Goal: Check status: Check status

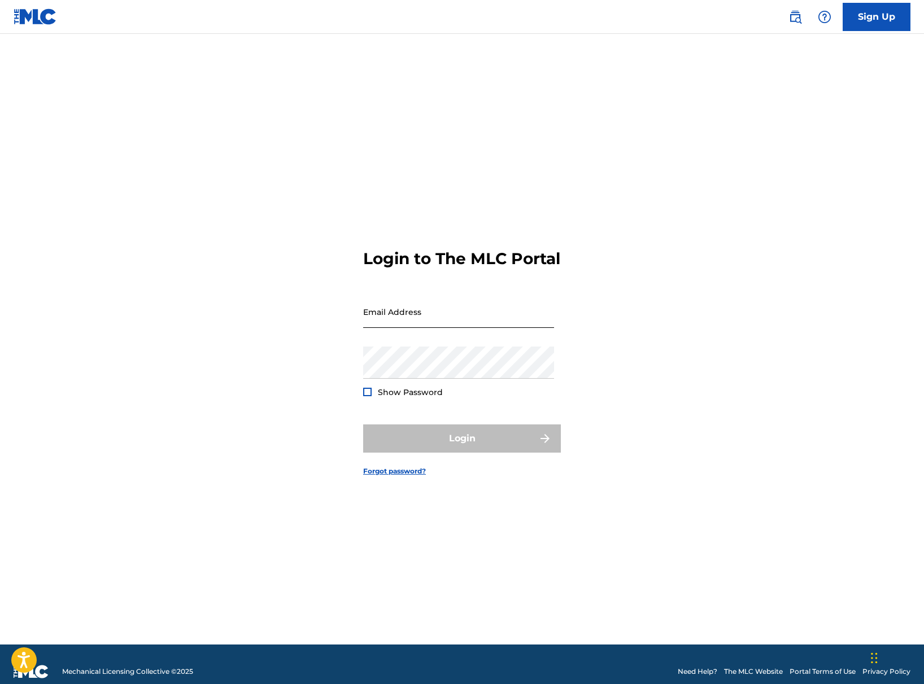
click at [403, 328] on input "Email Address" at bounding box center [458, 312] width 191 height 32
type input "[EMAIL_ADDRESS][DOMAIN_NAME]"
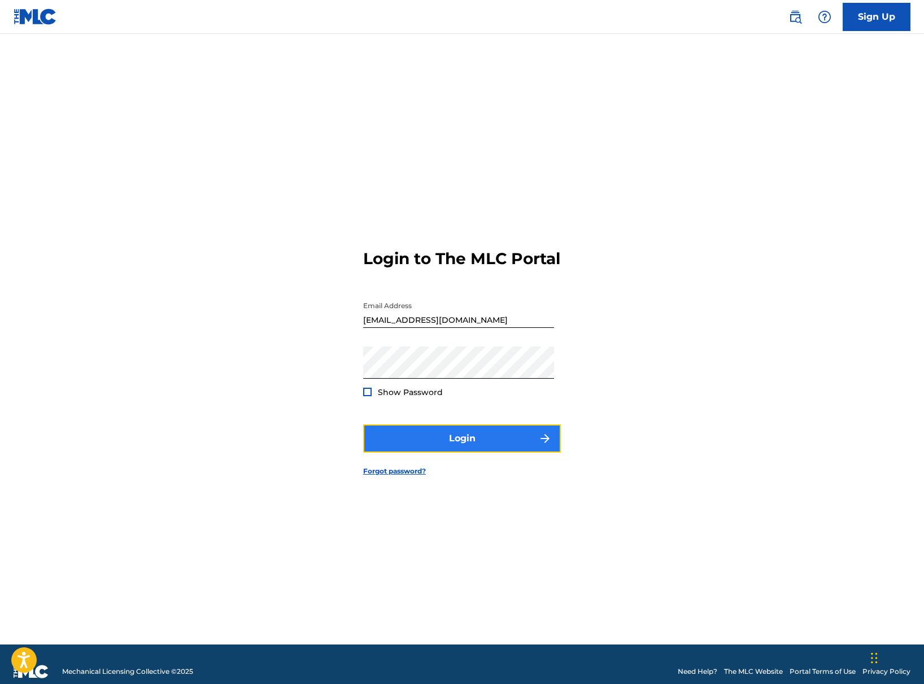
click at [445, 445] on button "Login" at bounding box center [462, 439] width 198 height 28
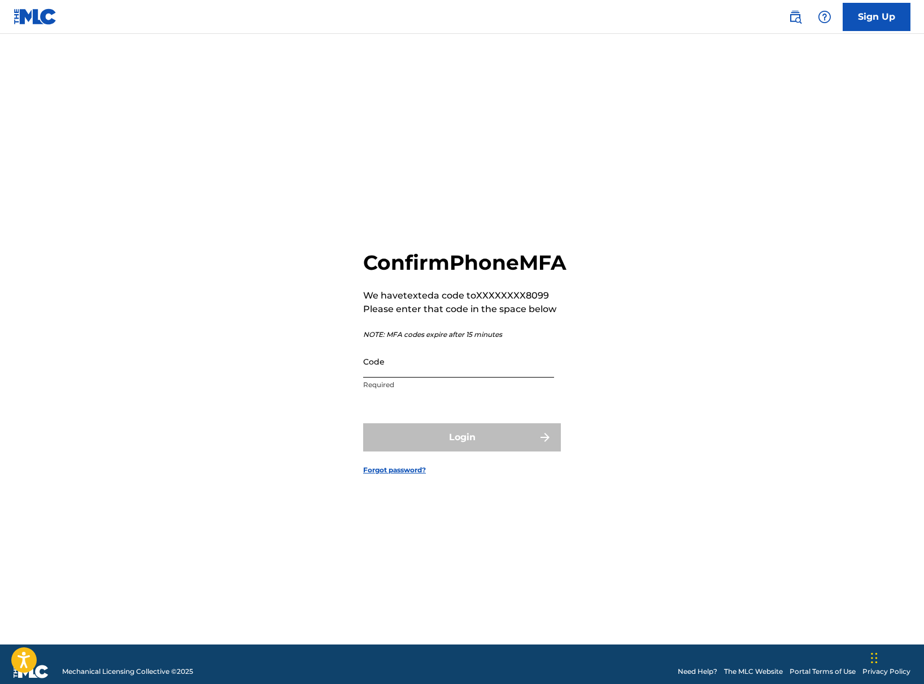
click at [449, 377] on input "Code" at bounding box center [458, 362] width 191 height 32
paste input "936146"
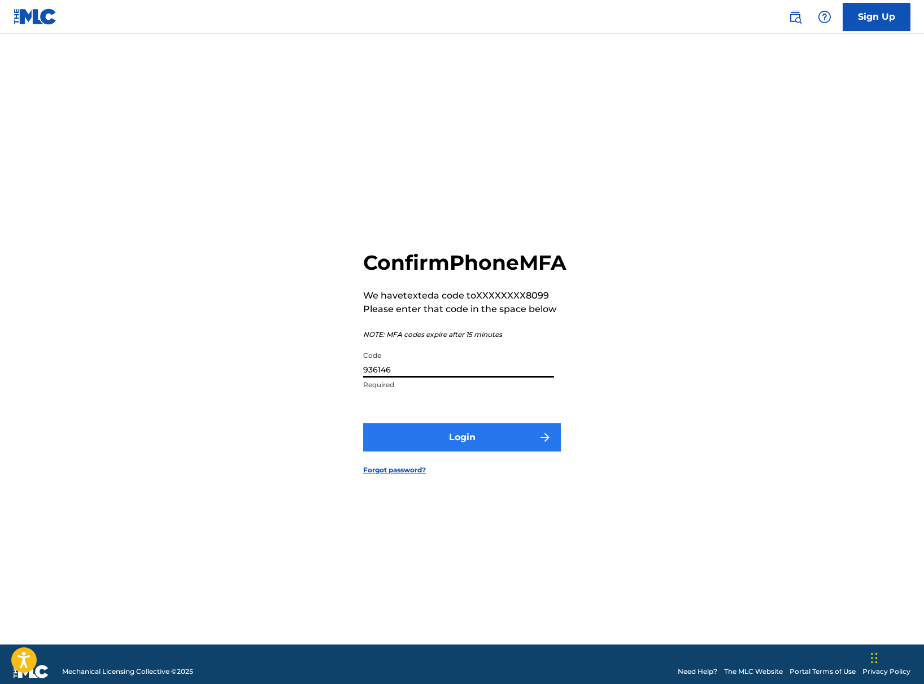
type input "936146"
click at [453, 451] on button "Login" at bounding box center [462, 437] width 198 height 28
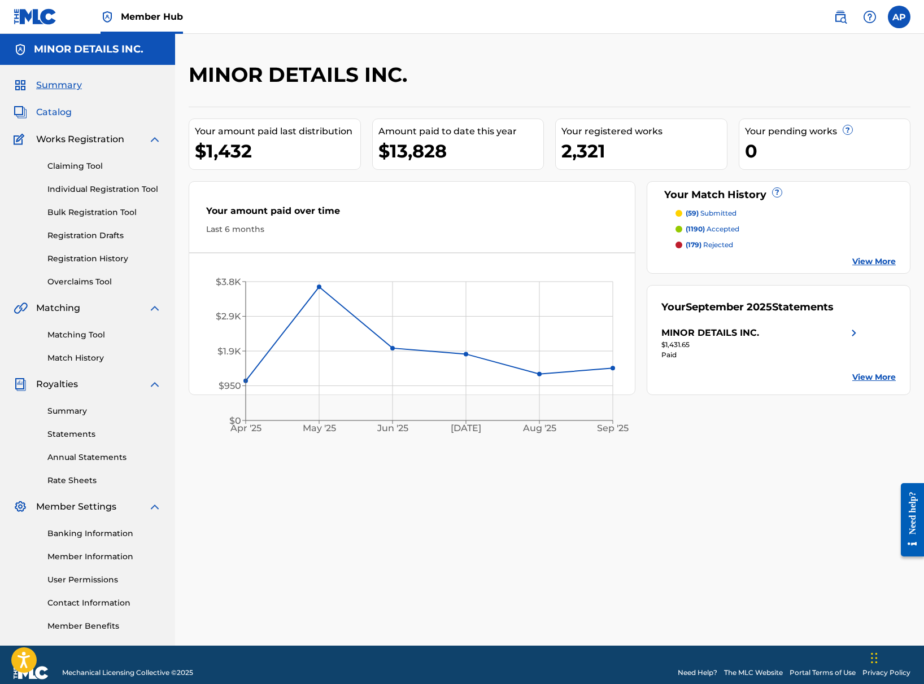
click at [58, 107] on span "Catalog" at bounding box center [54, 113] width 36 height 14
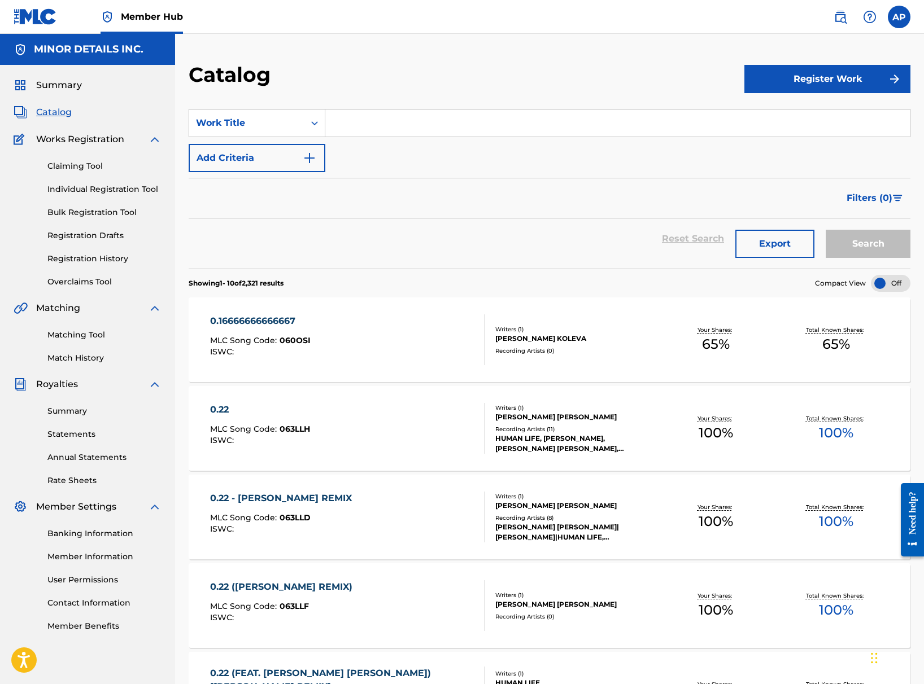
click at [346, 128] on input "Search Form" at bounding box center [617, 123] width 584 height 27
type input "broken steel"
click at [825, 230] on button "Search" at bounding box center [867, 244] width 85 height 28
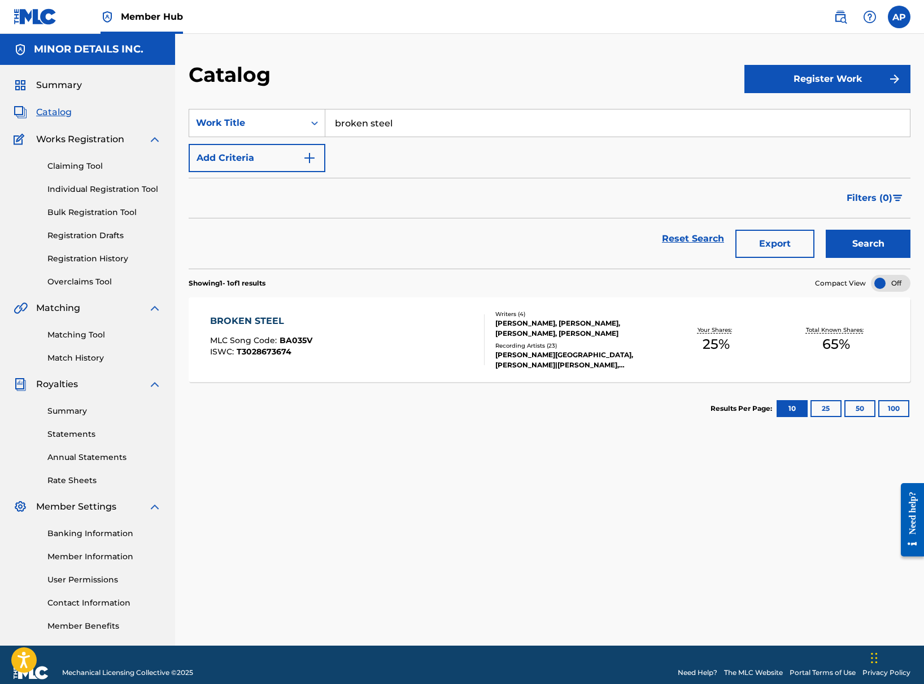
click at [399, 308] on div "BROKEN STEEL MLC Song Code : BA035V ISWC : T3028673674 Writers ( 4 ) [PERSON_NA…" at bounding box center [550, 340] width 722 height 85
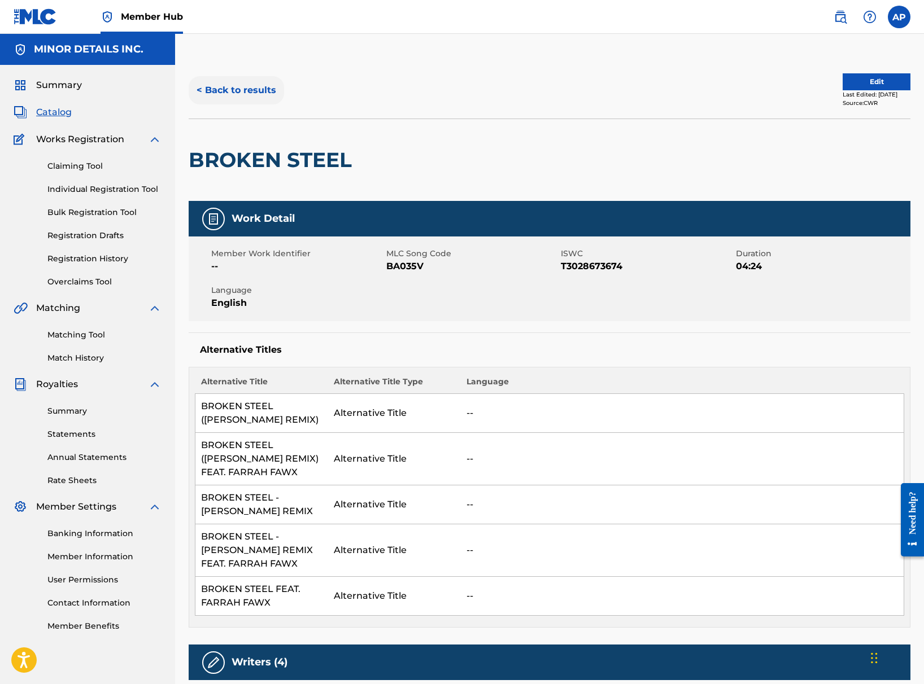
click at [238, 93] on button "< Back to results" at bounding box center [236, 90] width 95 height 28
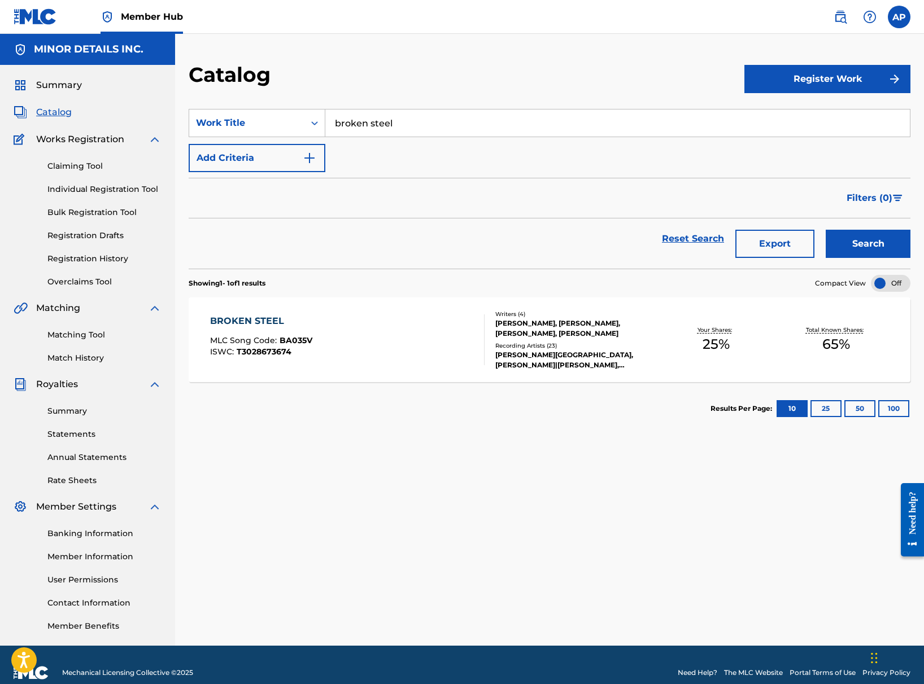
click at [394, 121] on input "broken steel" at bounding box center [617, 123] width 584 height 27
click at [440, 151] on div "got em (sango remix)" at bounding box center [532, 148] width 414 height 20
type input "got em (sango remix)"
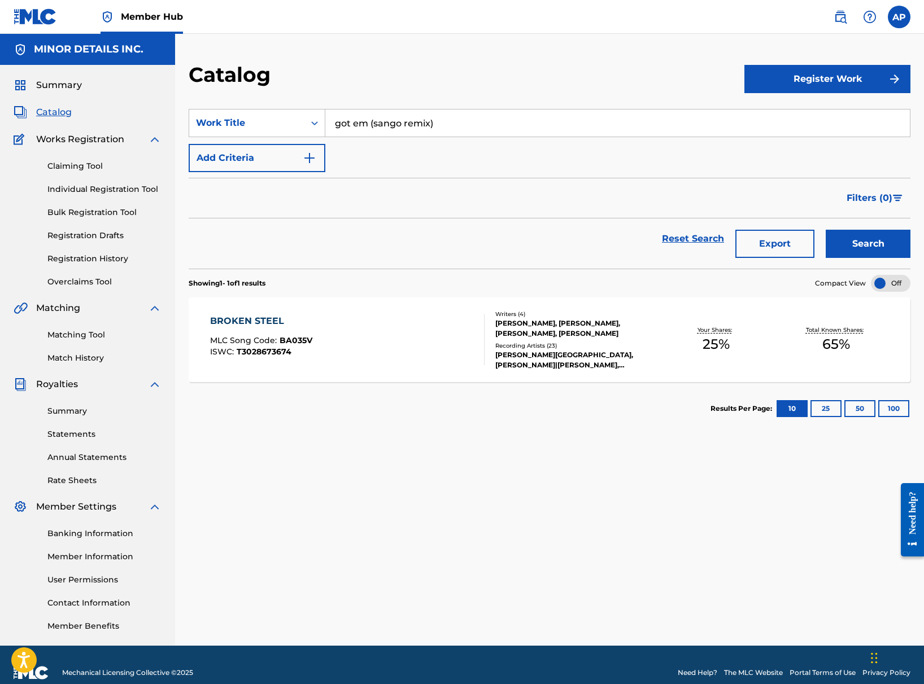
click at [825, 230] on button "Search" at bounding box center [867, 244] width 85 height 28
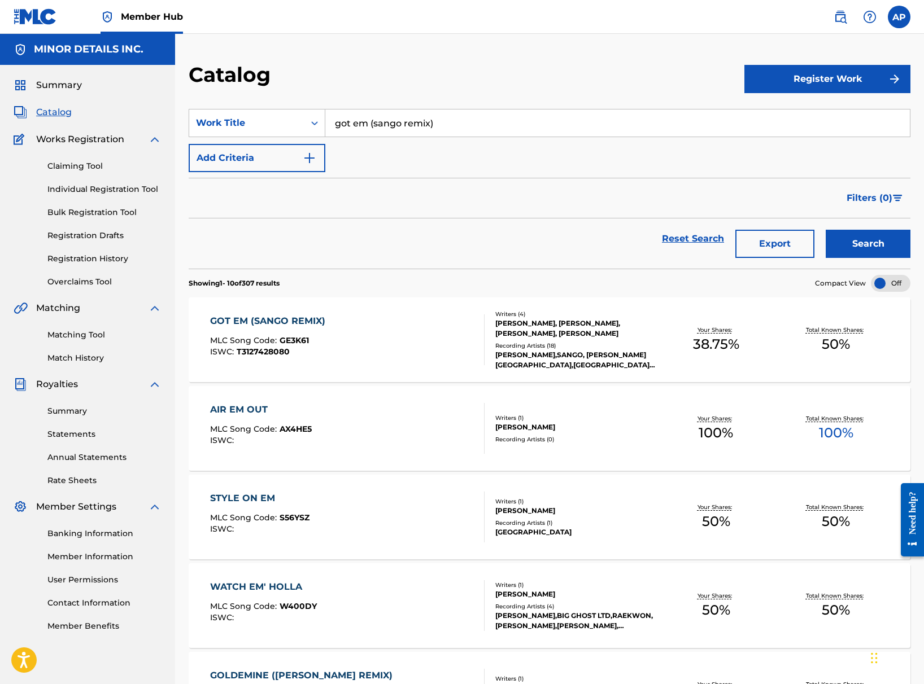
click at [375, 322] on div "GOT EM (SANGO REMIX) MLC Song Code : GE3K61 ISWC : T3127428080" at bounding box center [347, 339] width 274 height 51
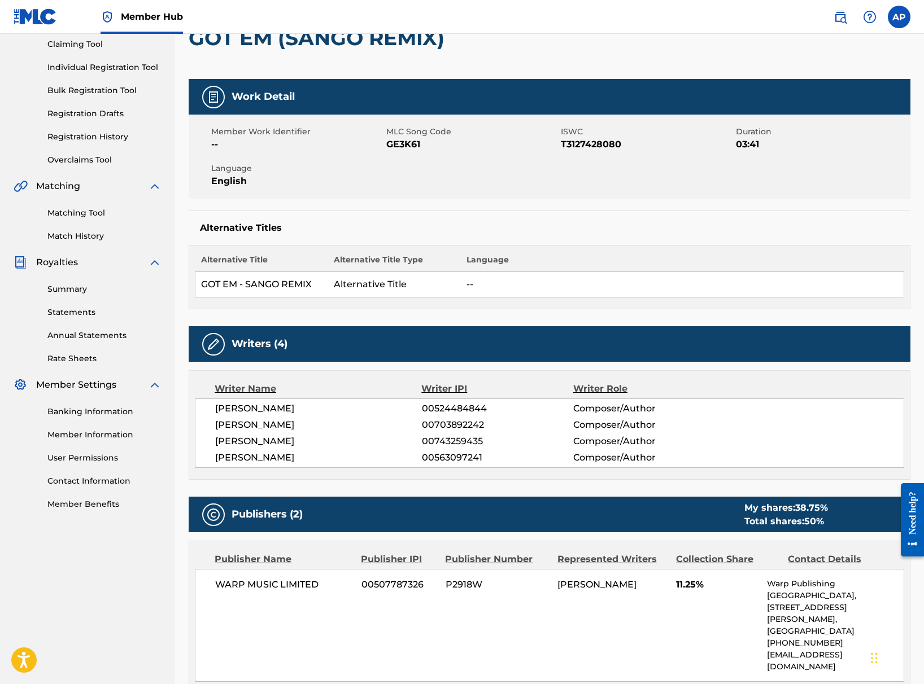
scroll to position [332, 0]
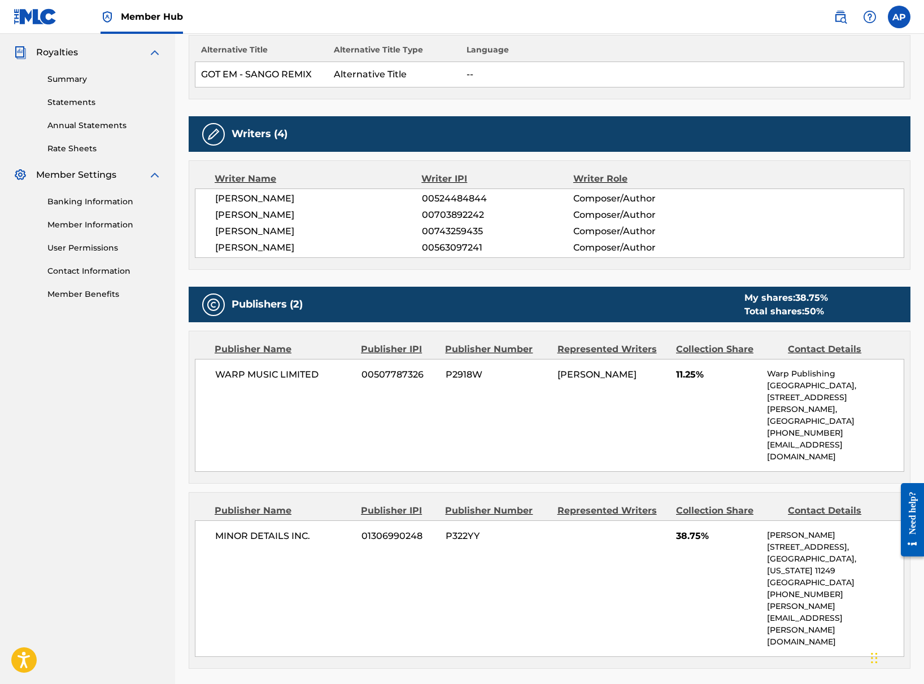
click at [534, 436] on div "WARP MUSIC LIMITED 00507787326 P2918W TRAVIS W STEWART 11.25% Warp Publishing S…" at bounding box center [549, 415] width 709 height 113
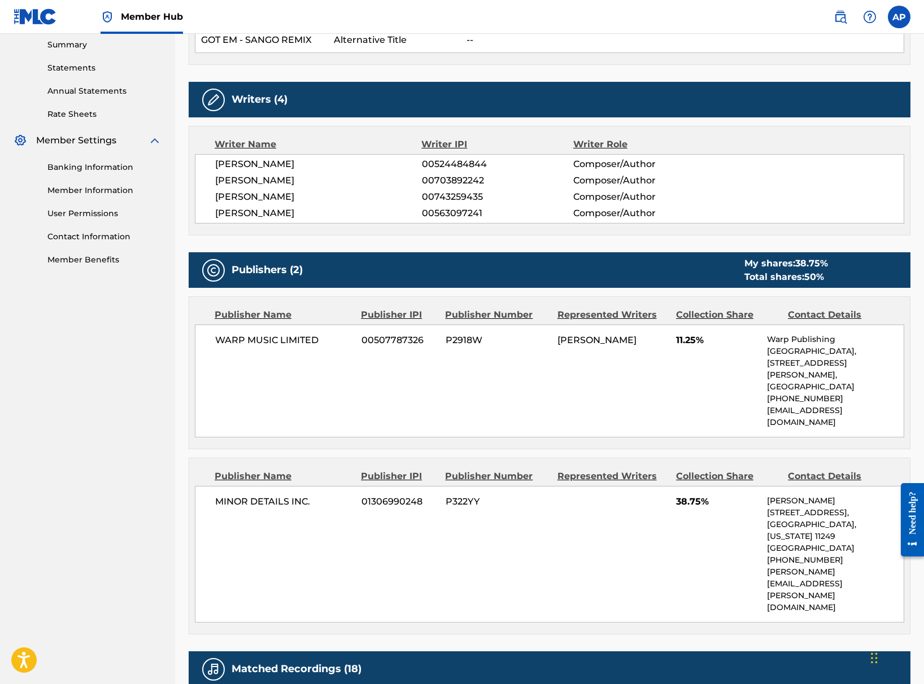
scroll to position [371, 0]
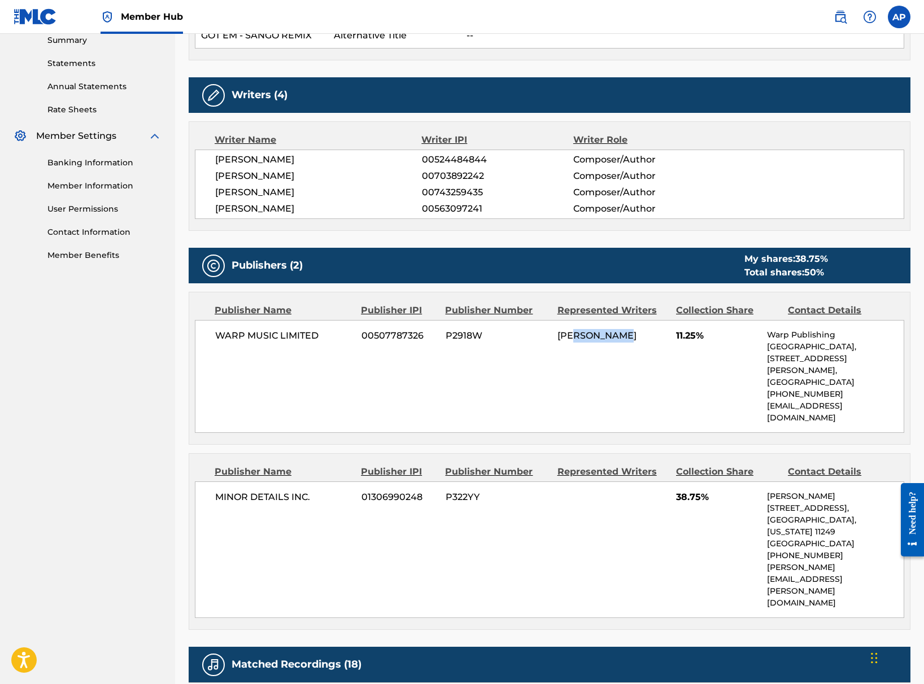
drag, startPoint x: 575, startPoint y: 329, endPoint x: 622, endPoint y: 330, distance: 46.9
click at [622, 330] on span "TRAVIS W STEWART" at bounding box center [596, 335] width 79 height 11
click at [621, 330] on span "TRAVIS W STEWART" at bounding box center [596, 335] width 79 height 11
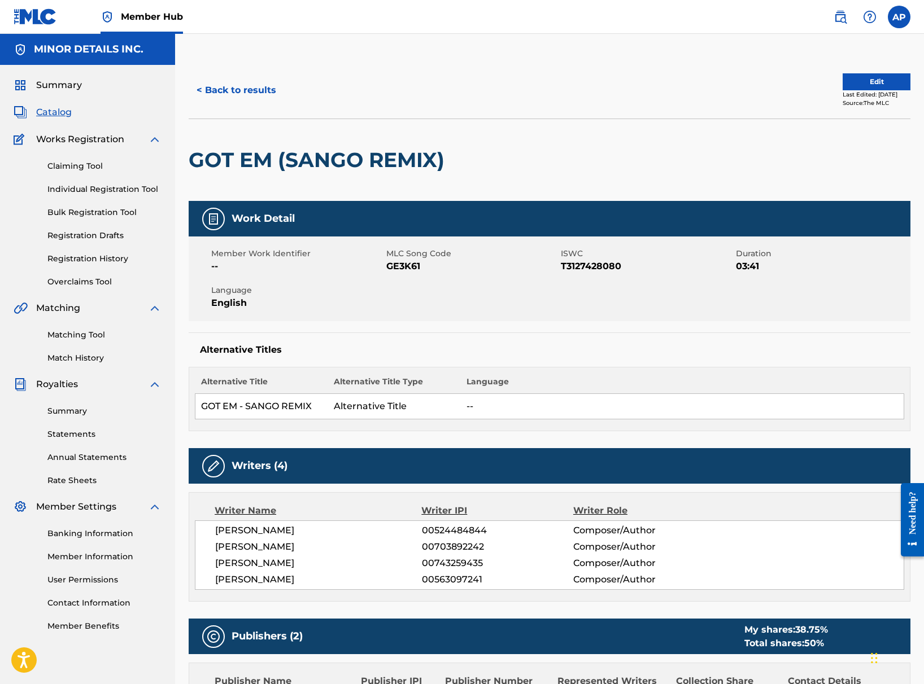
scroll to position [10, 0]
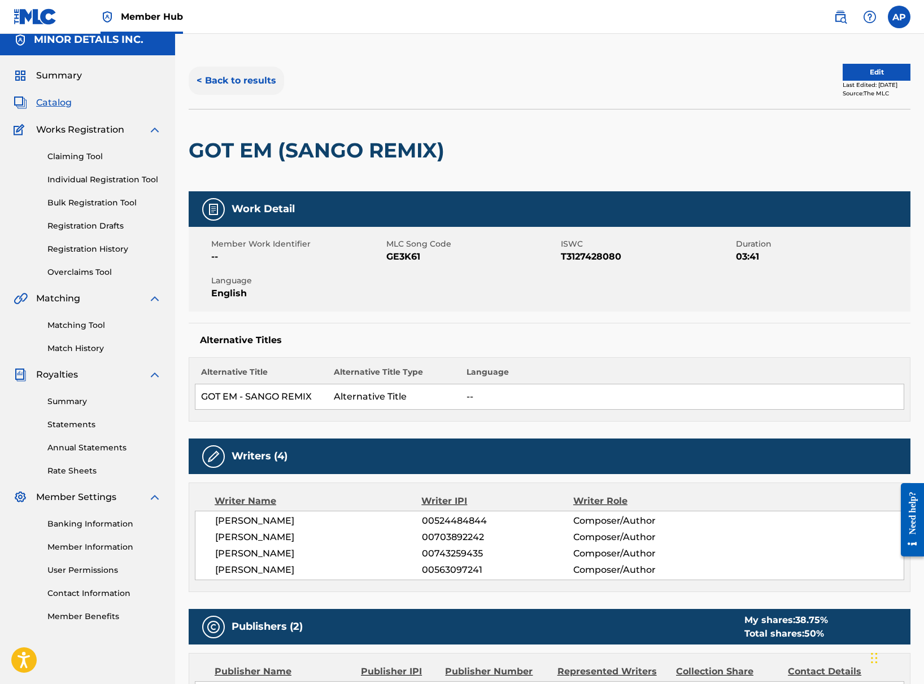
click at [232, 86] on button "< Back to results" at bounding box center [236, 81] width 95 height 28
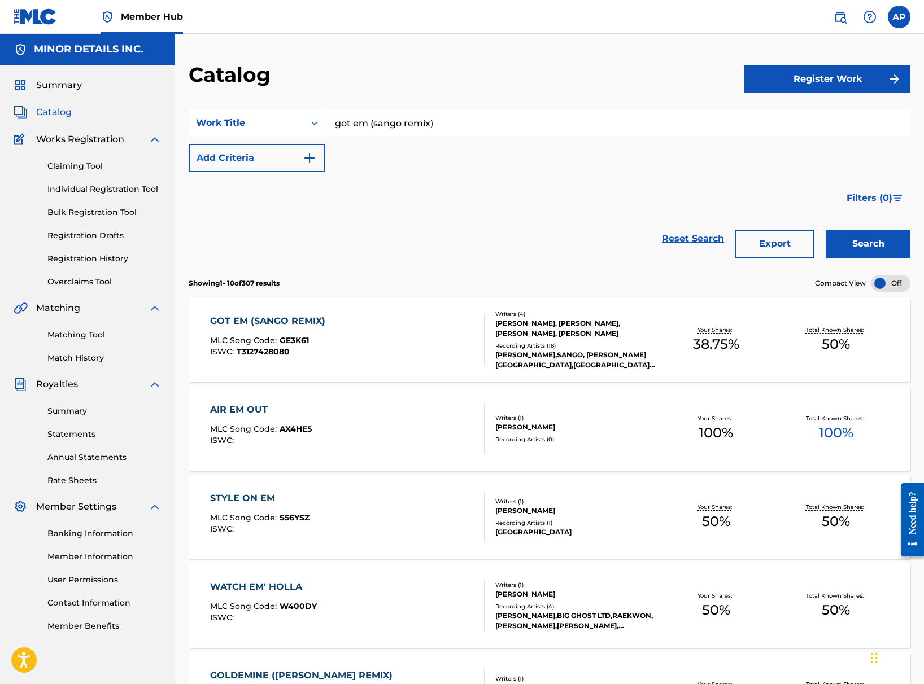
click at [367, 116] on input "got em (sango remix)" at bounding box center [617, 123] width 584 height 27
type input "swipe"
click at [389, 151] on div "swipe" at bounding box center [532, 148] width 414 height 20
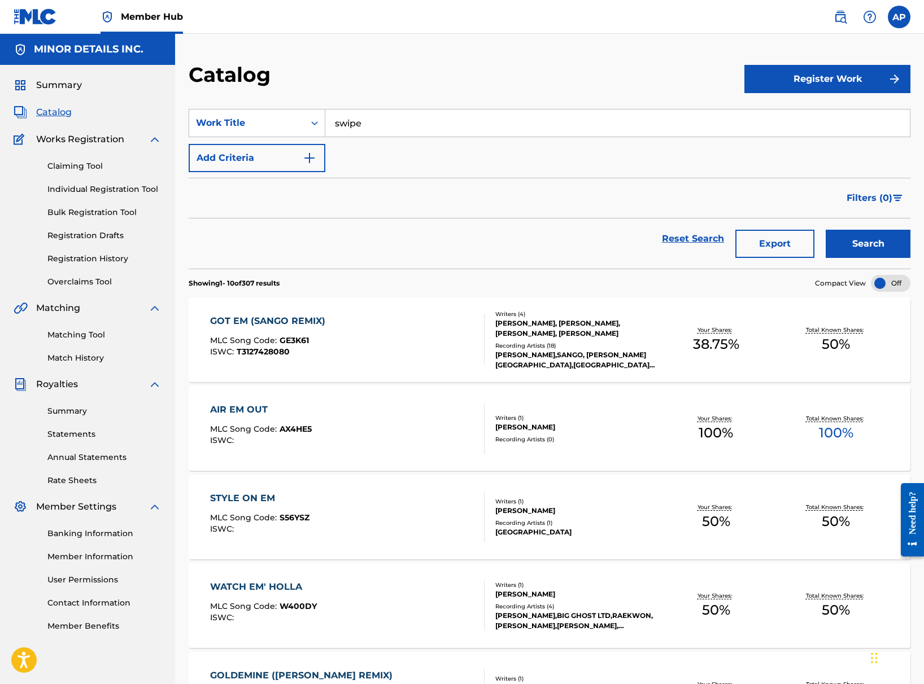
click at [825, 230] on button "Search" at bounding box center [867, 244] width 85 height 28
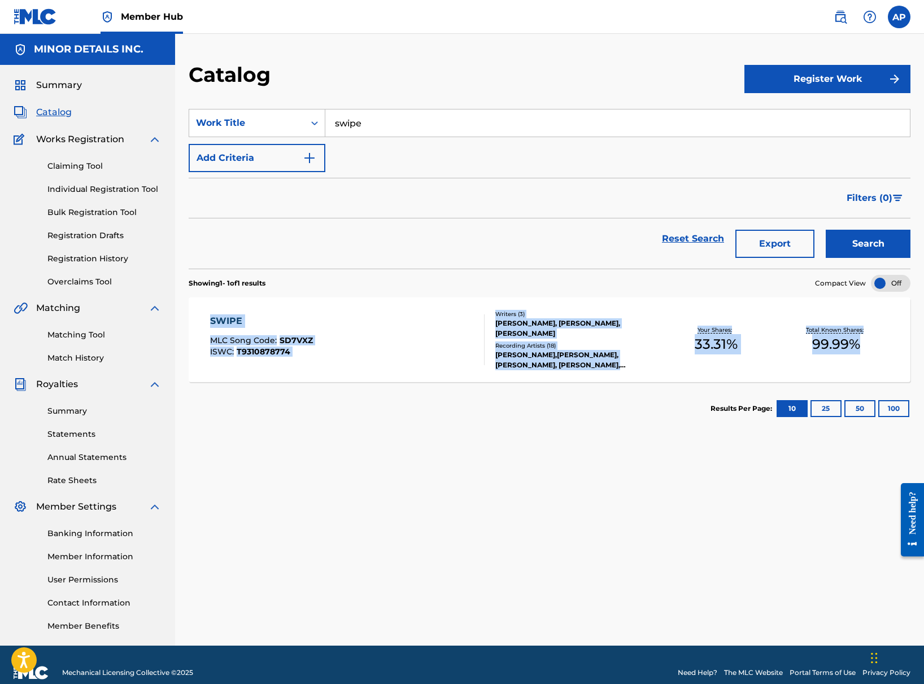
click at [382, 327] on div "SWIPE MLC Song Code : SD7VXZ ISWC : T9310878774" at bounding box center [347, 339] width 274 height 51
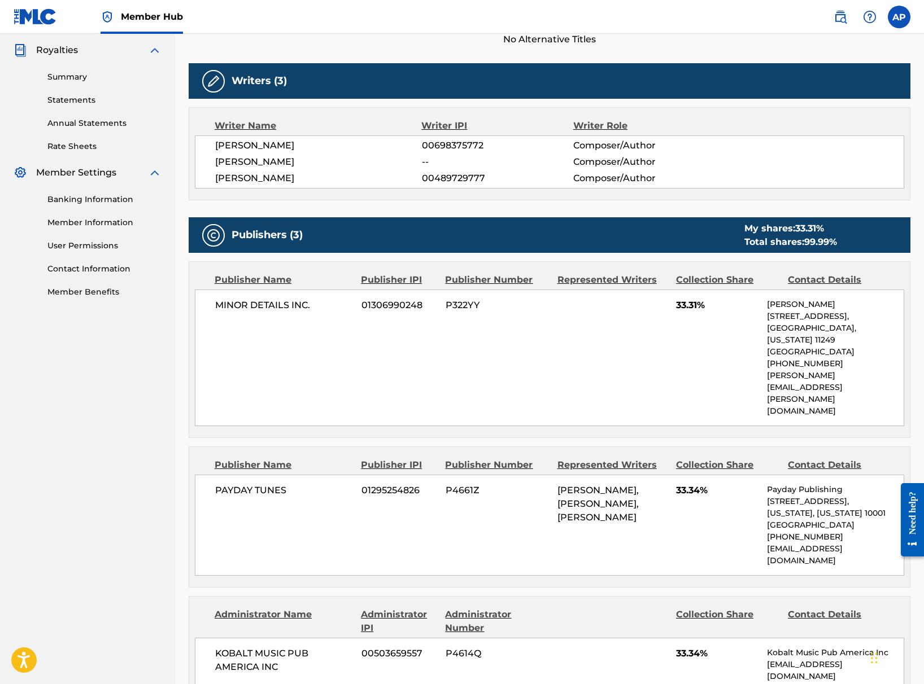
scroll to position [405, 0]
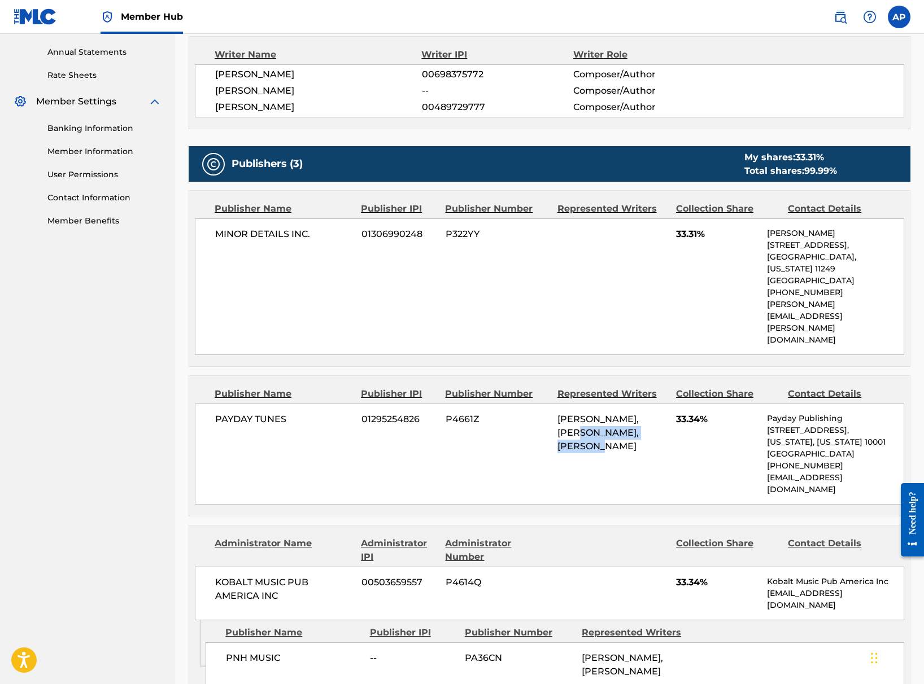
drag, startPoint x: 587, startPoint y: 382, endPoint x: 592, endPoint y: 401, distance: 20.3
click at [592, 414] on span "LEE FOSS, LEE CURTISS, SPENCER AFARI NEZEY" at bounding box center [597, 433] width 81 height 38
drag, startPoint x: 641, startPoint y: 608, endPoint x: 574, endPoint y: 386, distance: 232.0
click at [574, 386] on div "Publishers (3) My shares: 33.31 % Total shares: 99.99 % Publisher Name Publishe…" at bounding box center [550, 420] width 722 height 548
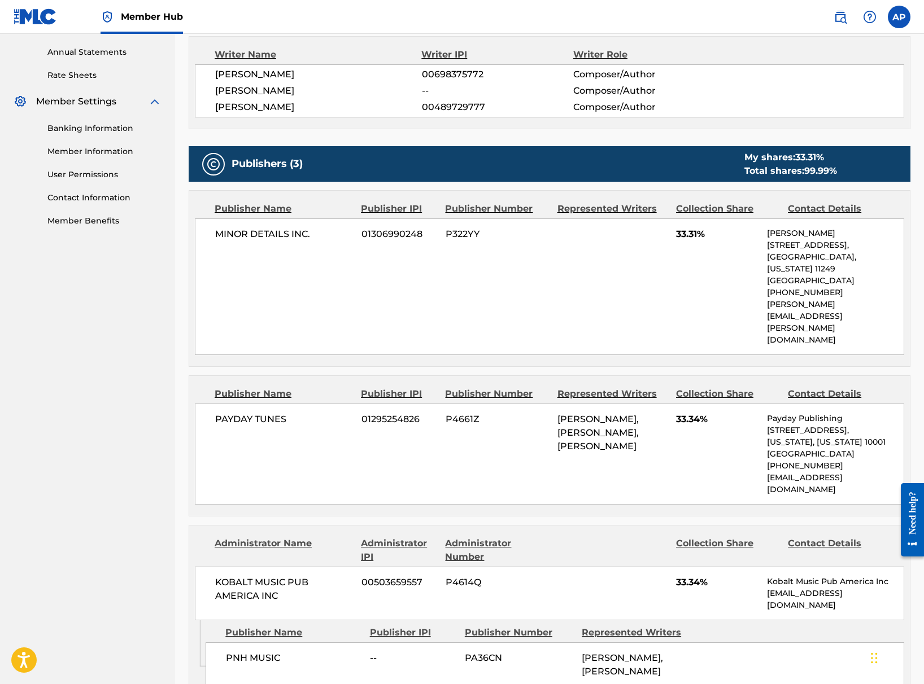
click at [574, 414] on span "LEE FOSS, LEE CURTISS, SPENCER AFARI NEZEY" at bounding box center [597, 433] width 81 height 38
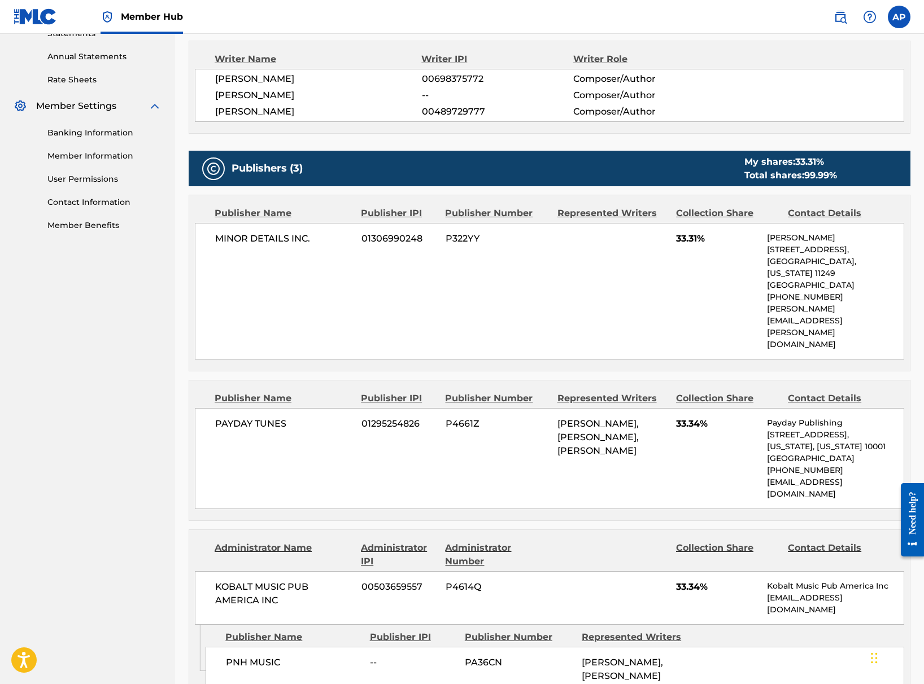
scroll to position [497, 0]
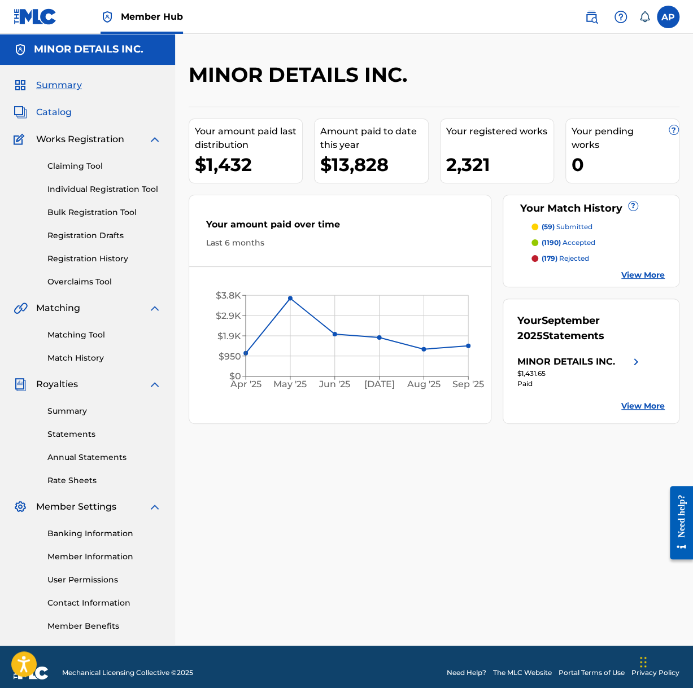
click at [56, 111] on span "Catalog" at bounding box center [54, 113] width 36 height 14
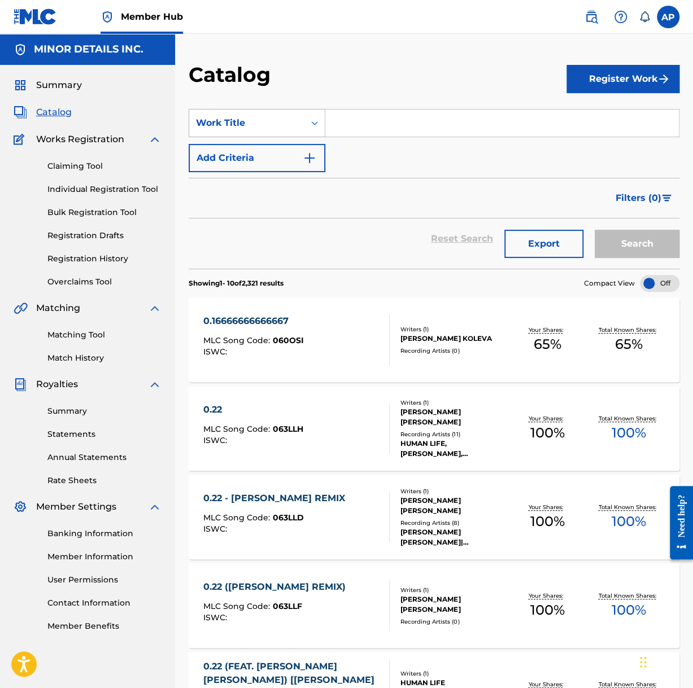
click at [295, 118] on div "Work Title" at bounding box center [247, 123] width 102 height 14
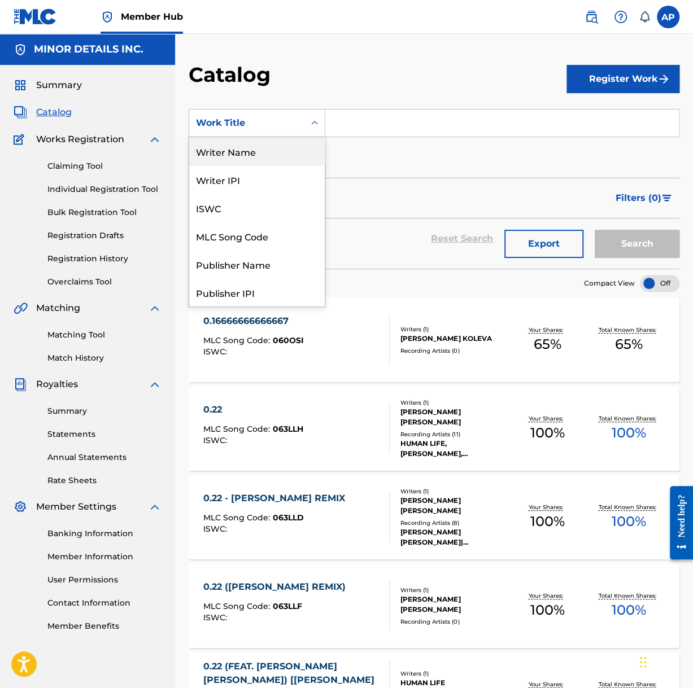
click at [248, 157] on div "Writer Name" at bounding box center [257, 151] width 136 height 28
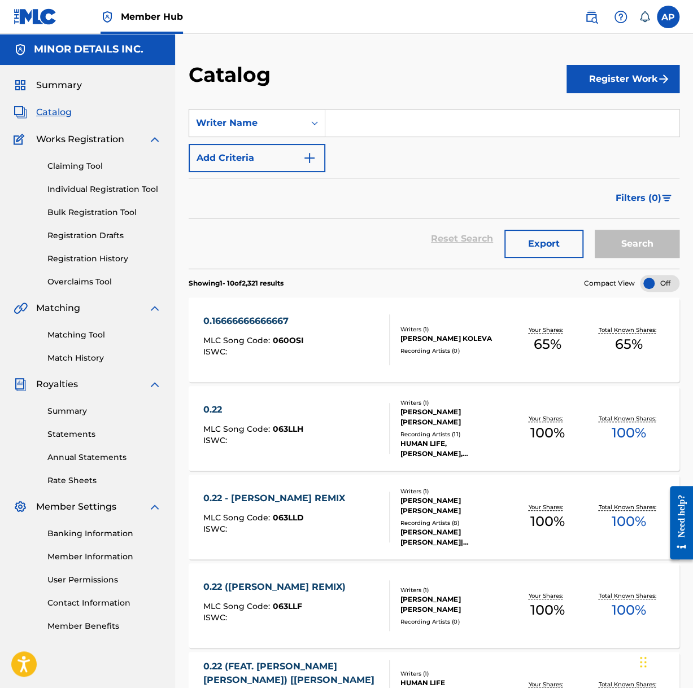
click at [378, 128] on input "Search Form" at bounding box center [501, 123] width 353 height 27
click at [595, 230] on button "Search" at bounding box center [637, 244] width 85 height 28
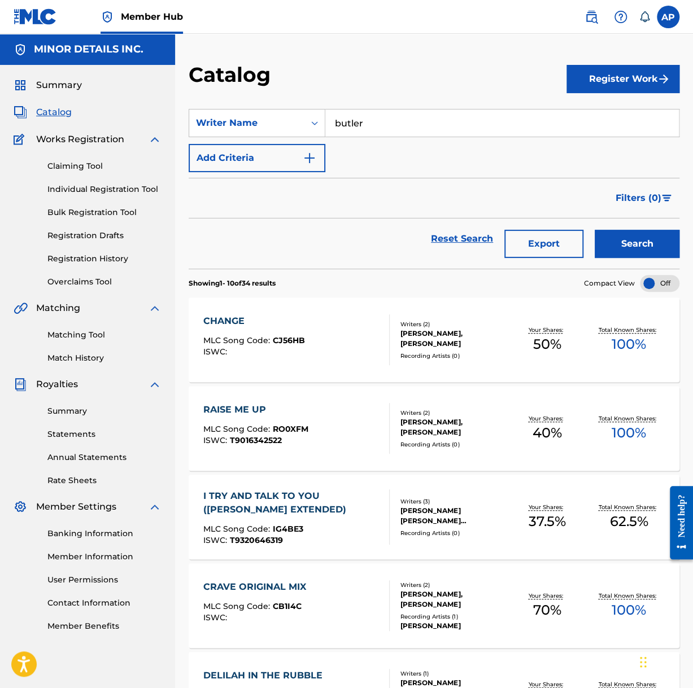
click at [357, 121] on input "butler" at bounding box center [501, 123] width 353 height 27
click at [595, 230] on button "Search" at bounding box center [637, 244] width 85 height 28
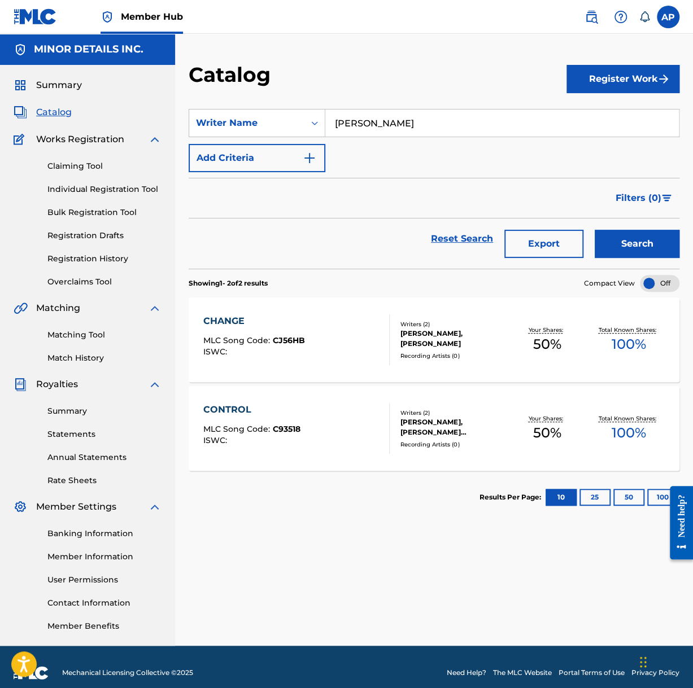
click at [344, 119] on input "andy butler" at bounding box center [501, 123] width 353 height 27
type input "andrew butler"
click at [595, 230] on button "Search" at bounding box center [637, 244] width 85 height 28
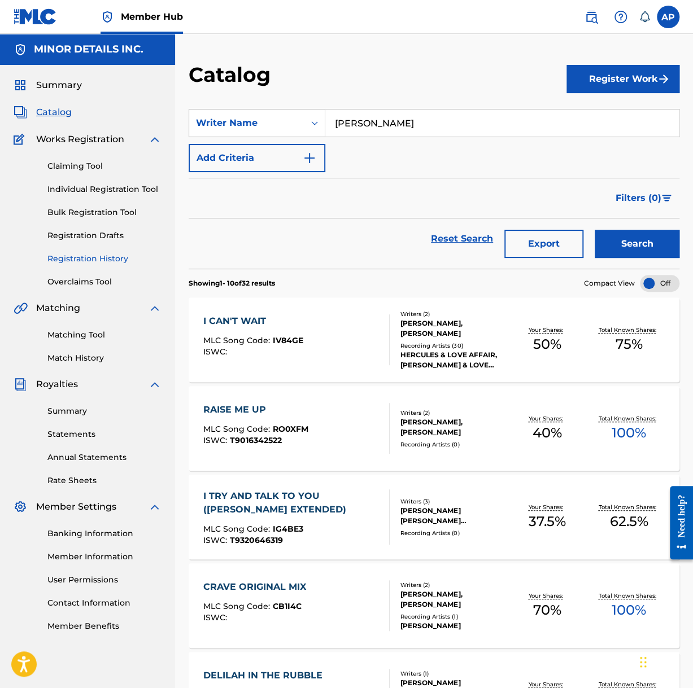
click at [78, 260] on link "Registration History" at bounding box center [104, 259] width 114 height 12
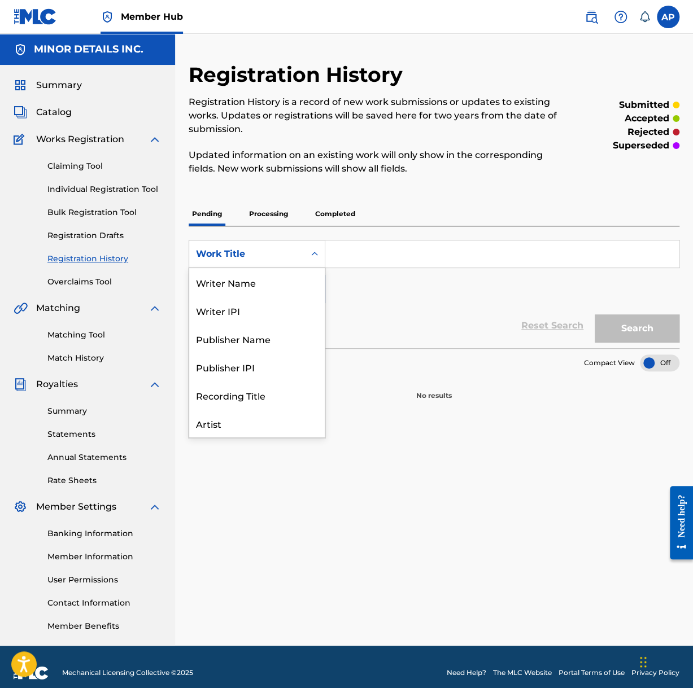
click at [278, 254] on div "Work Title" at bounding box center [247, 254] width 102 height 14
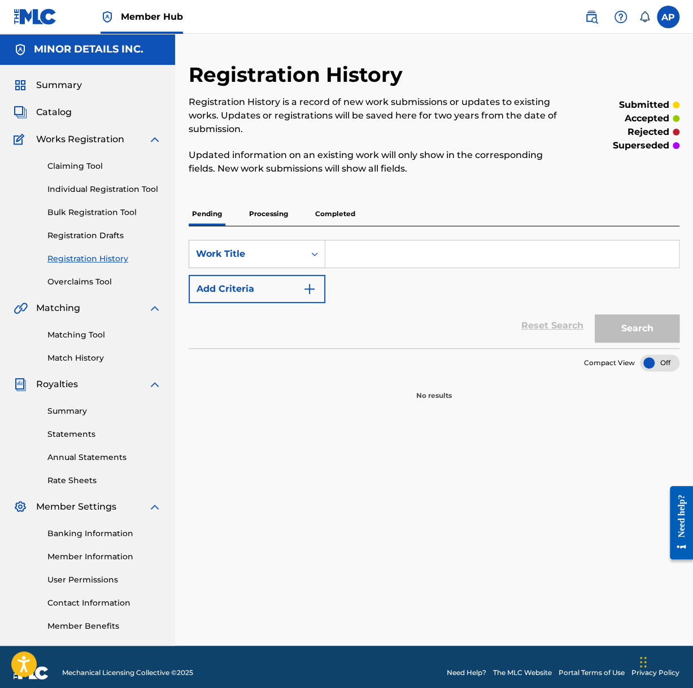
click at [288, 215] on p "Processing" at bounding box center [269, 214] width 46 height 24
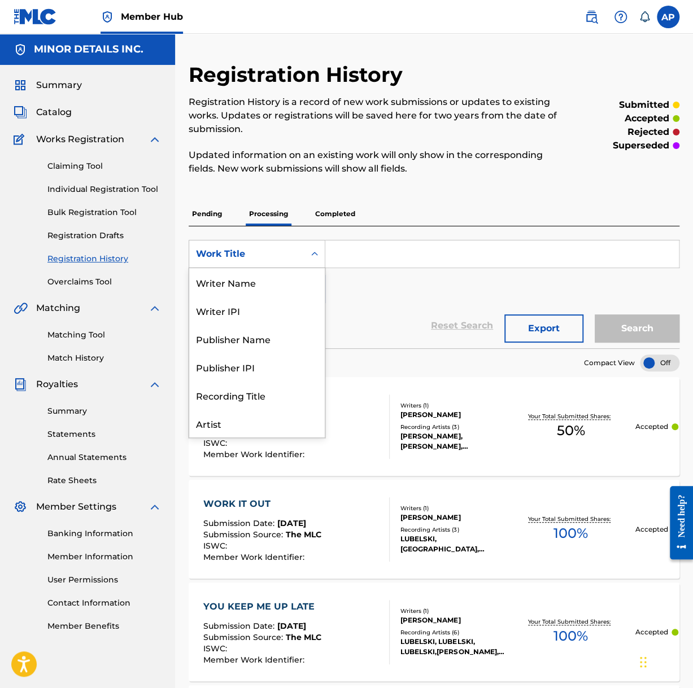
click at [276, 246] on div "Work Title" at bounding box center [246, 253] width 115 height 21
click at [257, 294] on div "Writer Name" at bounding box center [257, 282] width 136 height 28
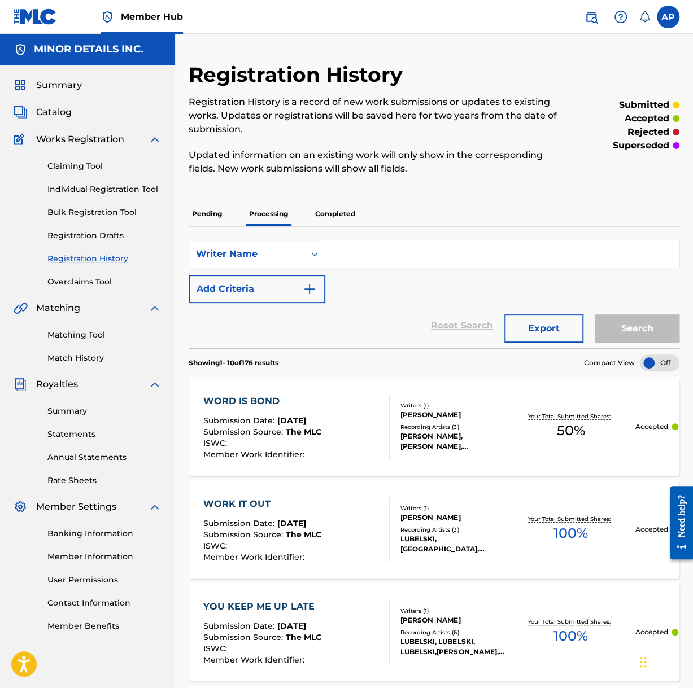
click at [373, 251] on input "Search Form" at bounding box center [501, 254] width 353 height 27
type input "andrew butler"
click at [595, 314] on button "Search" at bounding box center [637, 328] width 85 height 28
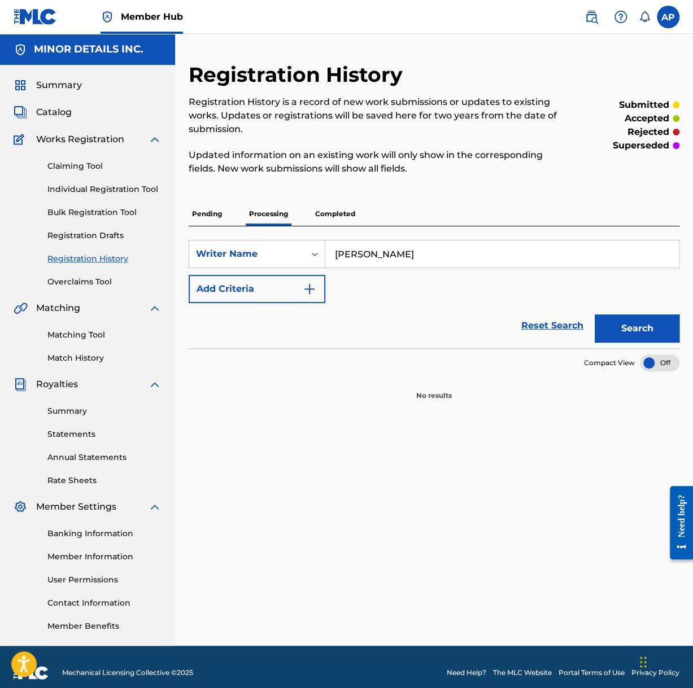
click at [325, 207] on p "Completed" at bounding box center [335, 214] width 47 height 24
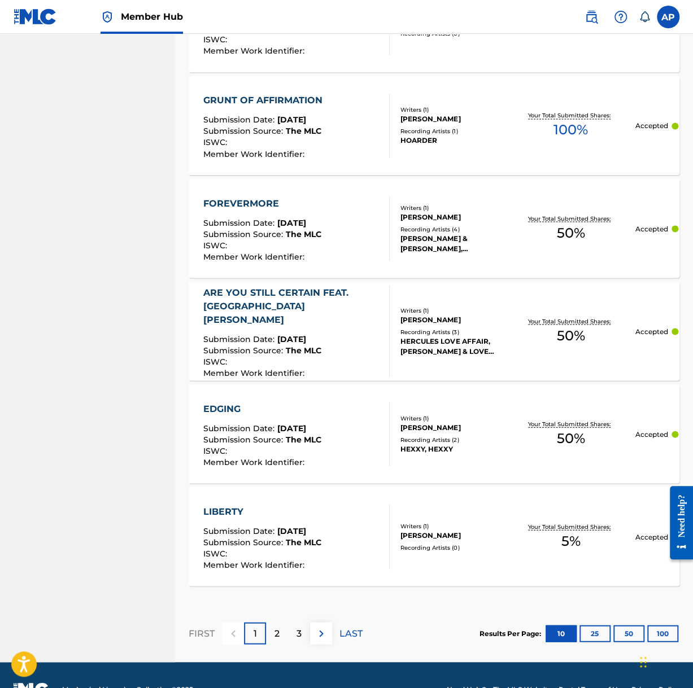
scroll to position [882, 0]
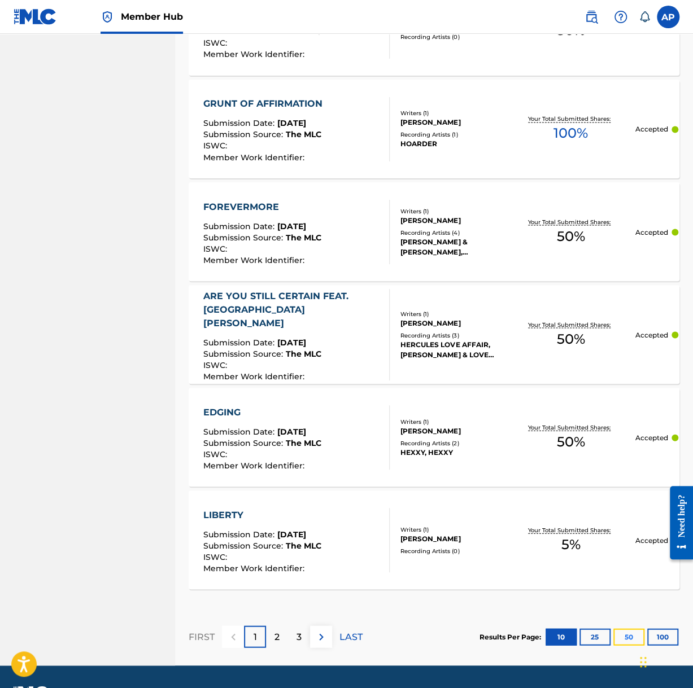
click at [630, 637] on button "50" at bounding box center [628, 636] width 31 height 17
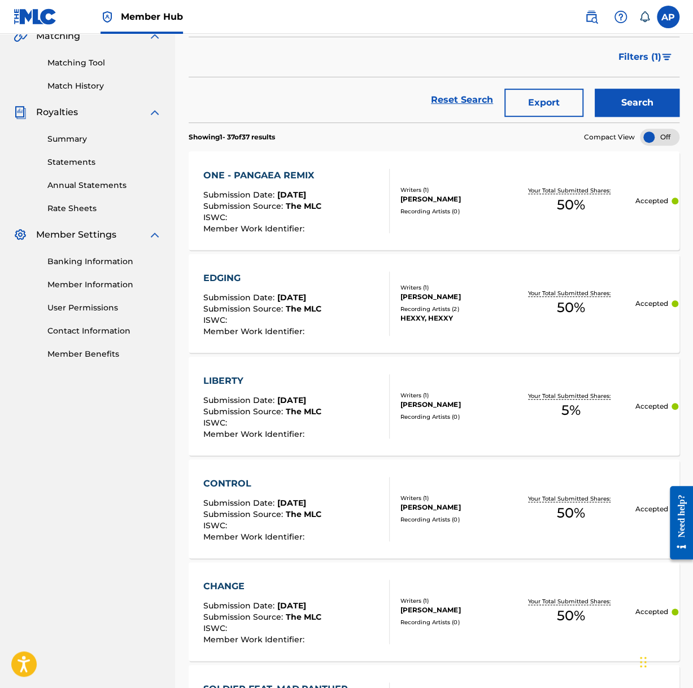
scroll to position [0, 0]
